Goal: Task Accomplishment & Management: Manage account settings

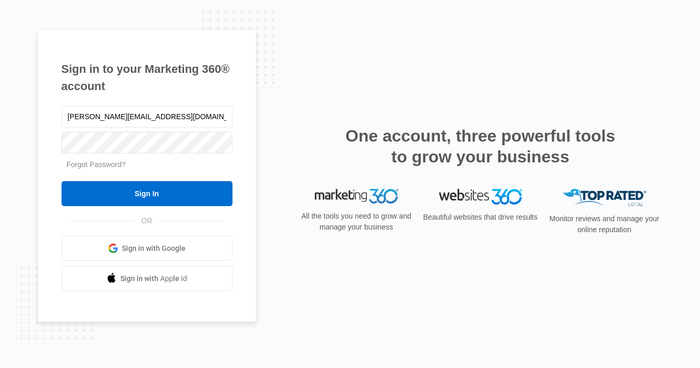
type input "[PERSON_NAME][EMAIL_ADDRESS][DOMAIN_NAME]"
click at [61, 181] on input "Sign In" at bounding box center [146, 193] width 171 height 25
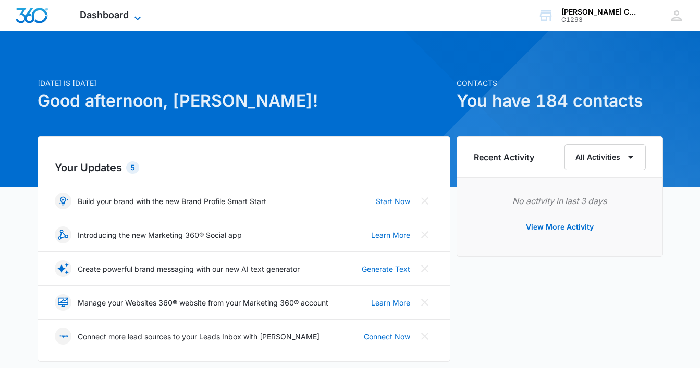
click at [138, 16] on icon at bounding box center [137, 18] width 13 height 13
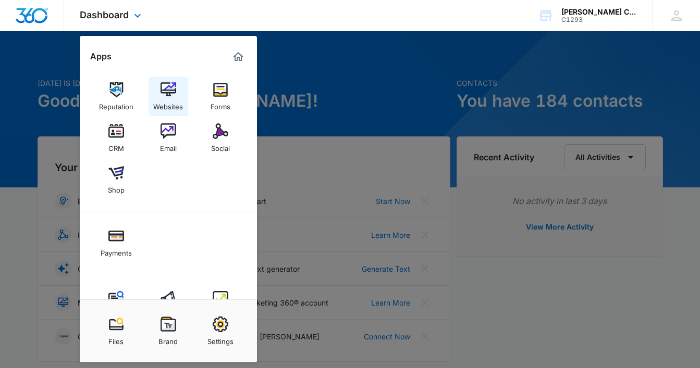
click at [173, 94] on img at bounding box center [168, 90] width 16 height 16
